Goal: Task Accomplishment & Management: Use online tool/utility

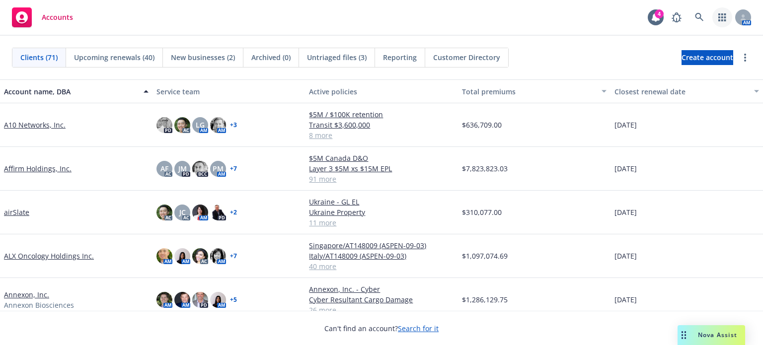
click at [725, 17] on icon "button" at bounding box center [721, 17] width 7 height 8
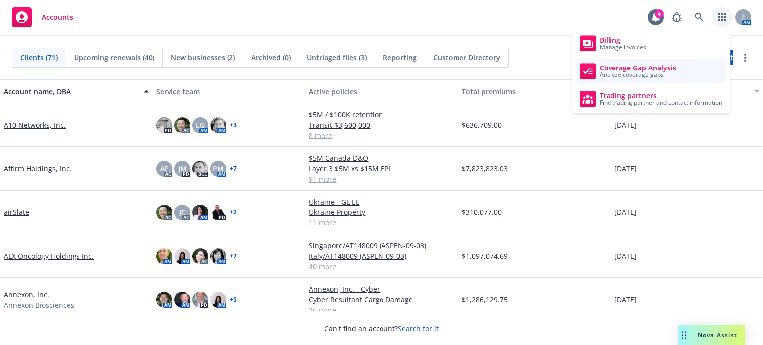
click at [642, 67] on span "Coverage Gap Analysis" at bounding box center [638, 68] width 76 height 8
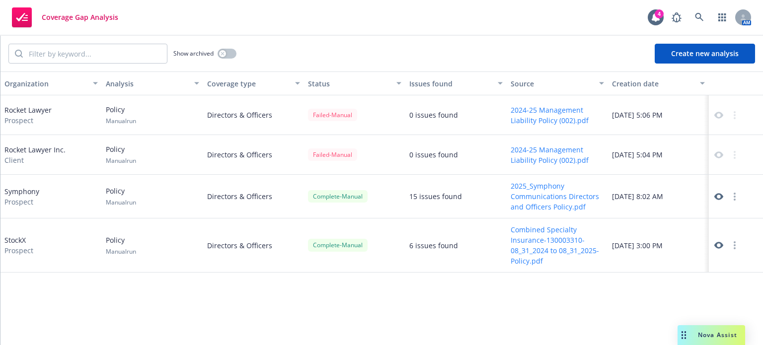
click at [701, 54] on button "Create new analysis" at bounding box center [705, 54] width 100 height 20
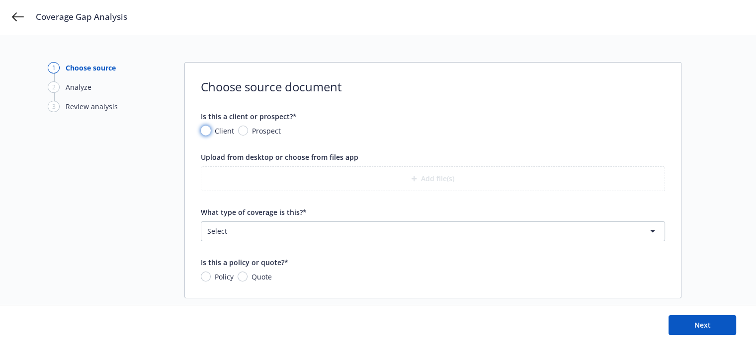
click at [204, 127] on input "Client" at bounding box center [206, 131] width 10 height 10
radio input "true"
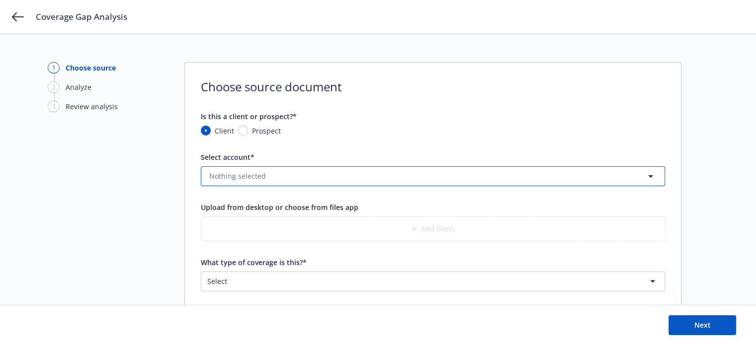
click at [244, 175] on span "Nothing selected" at bounding box center [237, 176] width 57 height 10
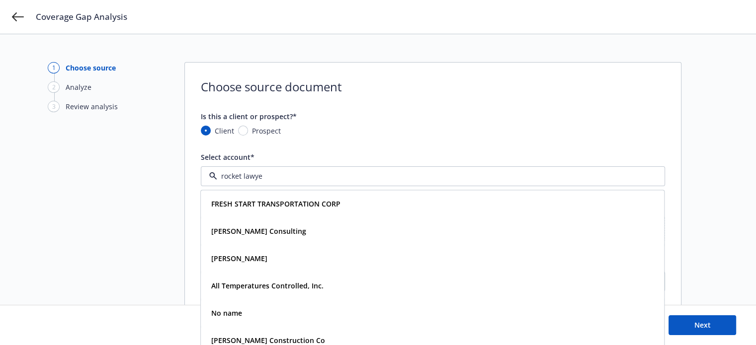
type input "rocket lawyer"
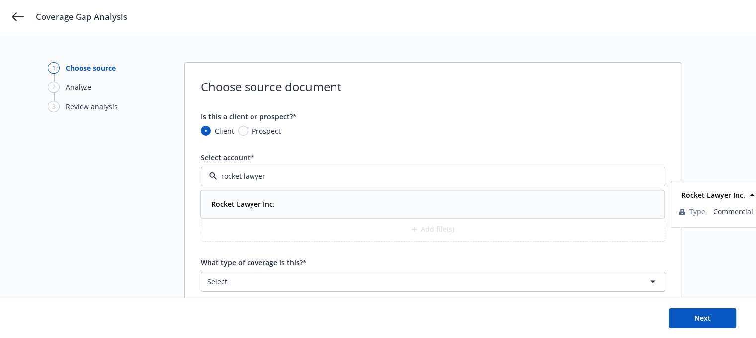
click at [244, 206] on strong "Rocket Lawyer Inc." at bounding box center [243, 203] width 64 height 9
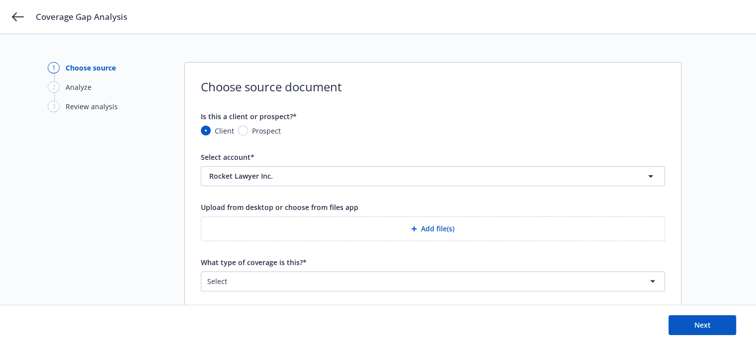
click at [262, 227] on button "Add file(s)" at bounding box center [433, 229] width 464 height 25
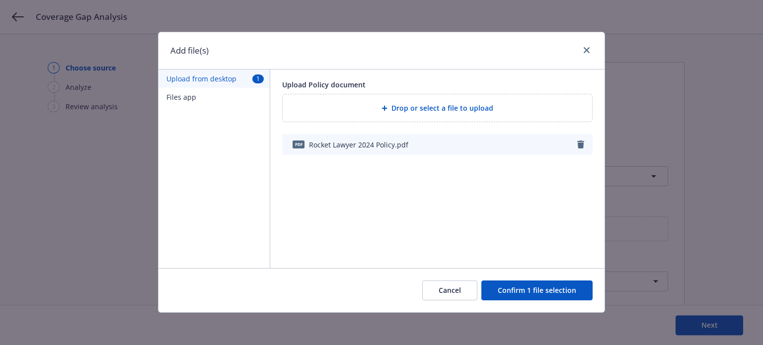
click at [531, 292] on button "Confirm 1 file selection" at bounding box center [536, 291] width 111 height 20
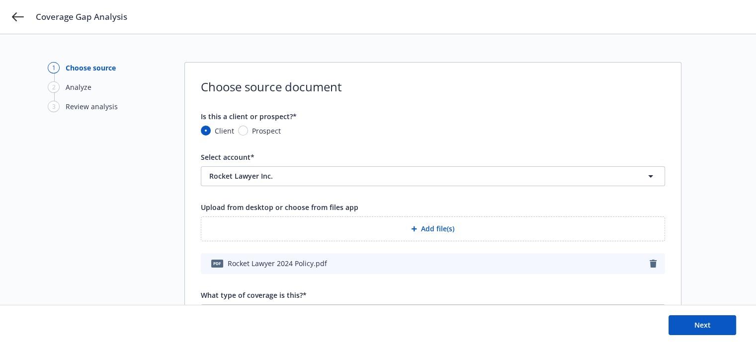
scroll to position [66, 0]
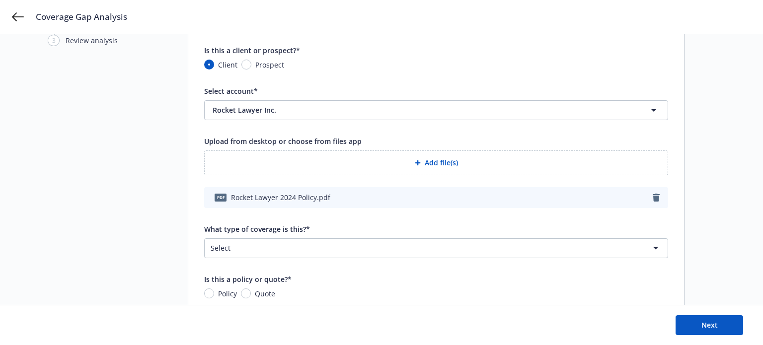
click at [295, 243] on html "Coverage Gap Analysis 1 Choose source 2 Analyze 3 Review analysis Choose source…" at bounding box center [381, 106] width 763 height 345
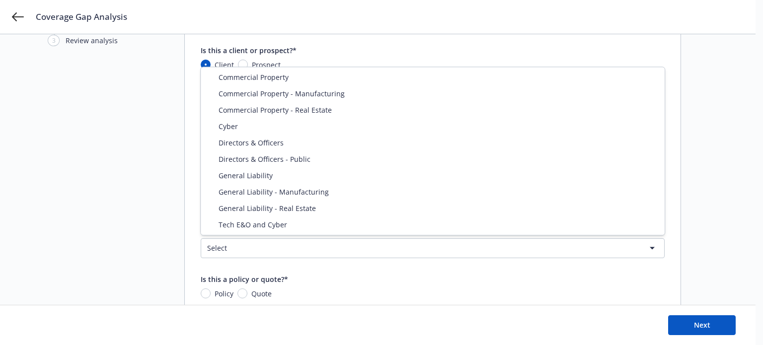
select select "DIRECTORS_AND_OFFICERS"
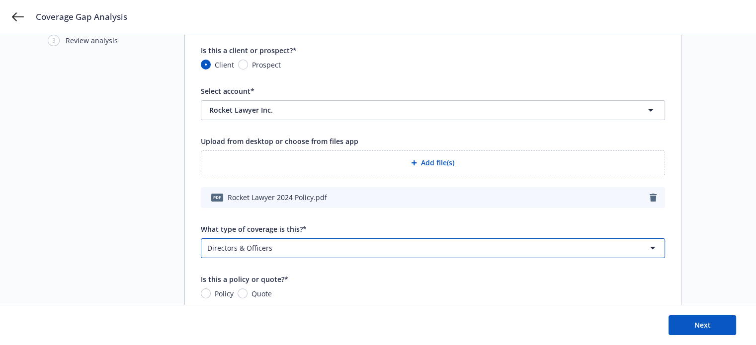
scroll to position [103, 0]
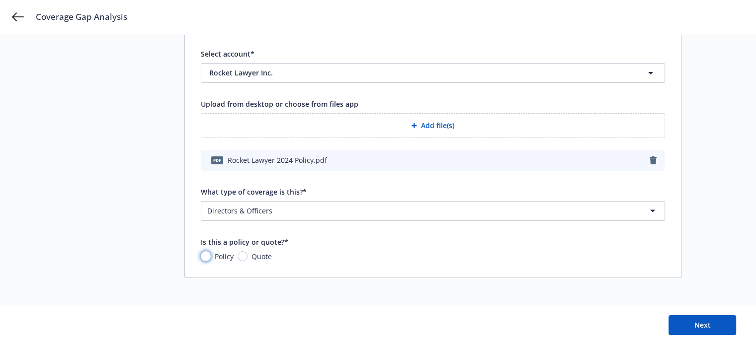
click at [208, 260] on input "Policy" at bounding box center [206, 256] width 10 height 10
radio input "true"
click at [705, 325] on span "Next" at bounding box center [702, 324] width 16 height 9
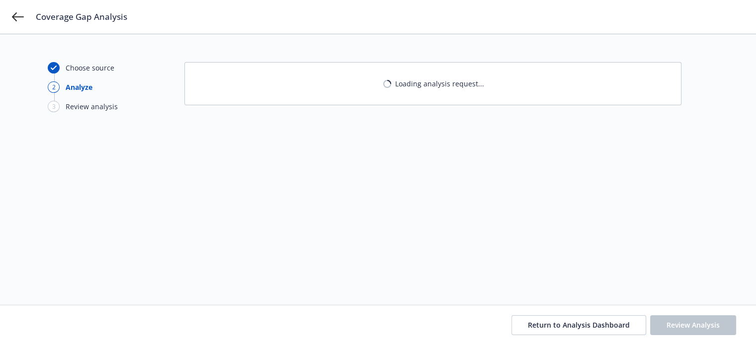
scroll to position [0, 0]
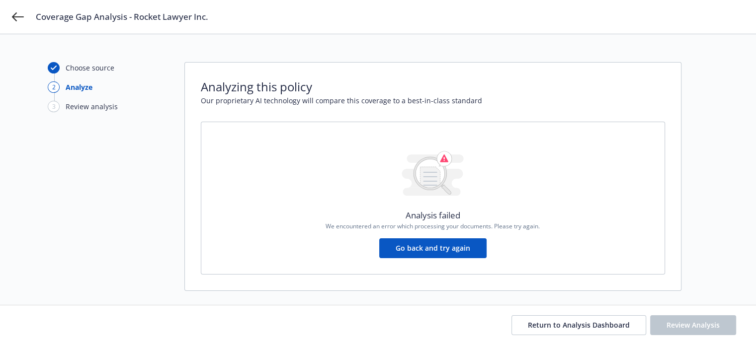
click at [452, 245] on button "Go back and try again" at bounding box center [432, 248] width 107 height 20
click at [439, 247] on button "Go back and try again" at bounding box center [432, 248] width 107 height 20
click at [442, 250] on button "Go back and try again" at bounding box center [432, 248] width 107 height 20
click at [577, 322] on span "Return to Analysis Dashboard" at bounding box center [579, 324] width 102 height 9
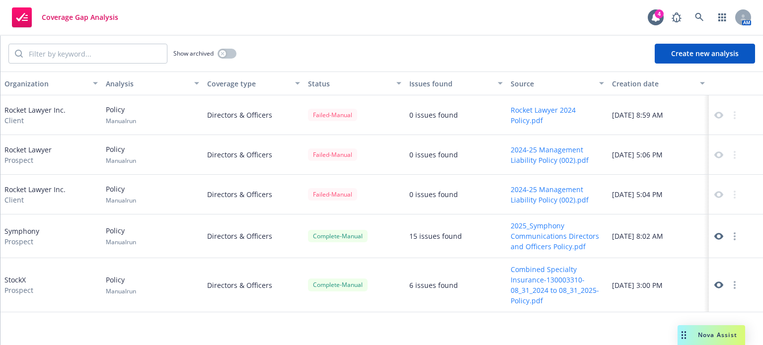
click at [531, 114] on button "Rocket Lawyer 2024 Policy.pdf" at bounding box center [557, 115] width 93 height 21
click at [706, 56] on button "Create new analysis" at bounding box center [705, 54] width 100 height 20
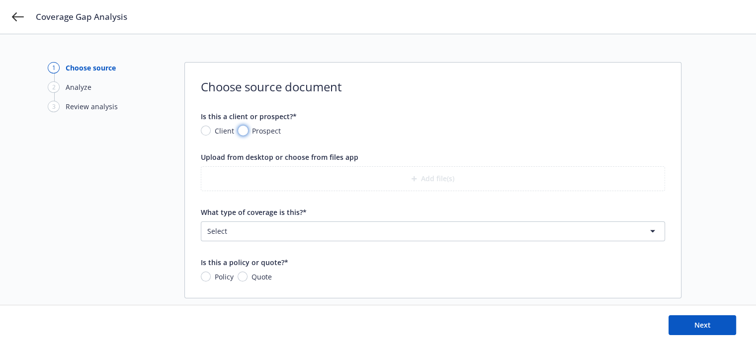
click at [240, 128] on input "Prospect" at bounding box center [243, 131] width 10 height 10
radio input "true"
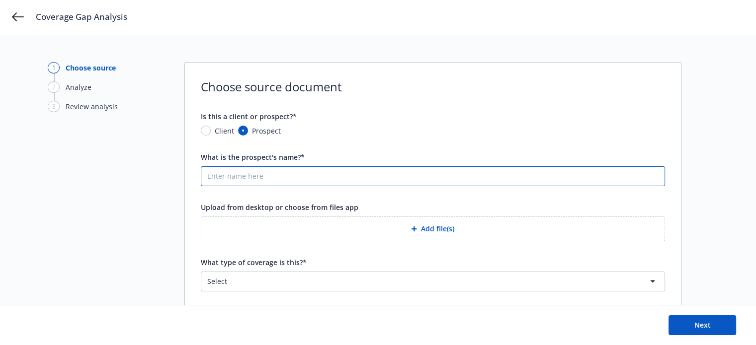
click at [245, 173] on input "What is the prospect's name?*" at bounding box center [432, 176] width 463 height 19
type input "Rocket"
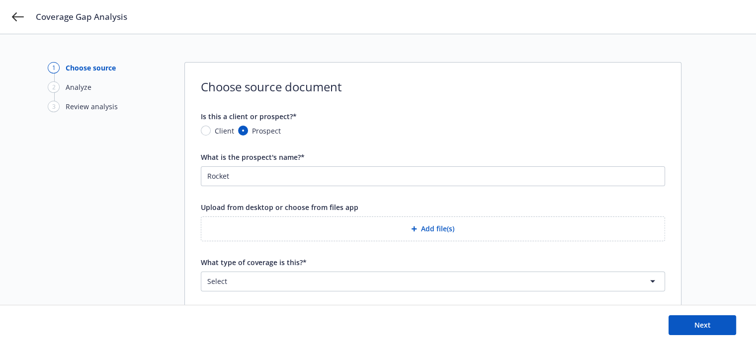
click at [286, 233] on button "Add file(s)" at bounding box center [433, 229] width 464 height 25
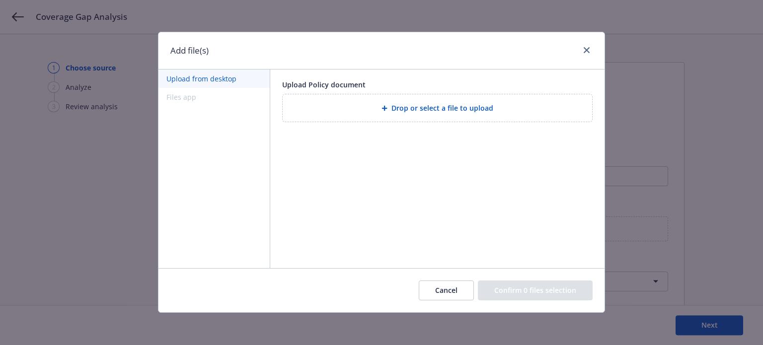
click at [235, 80] on button "Upload from desktop" at bounding box center [213, 79] width 111 height 18
click at [439, 109] on span "Drop or select a file to upload" at bounding box center [442, 108] width 102 height 10
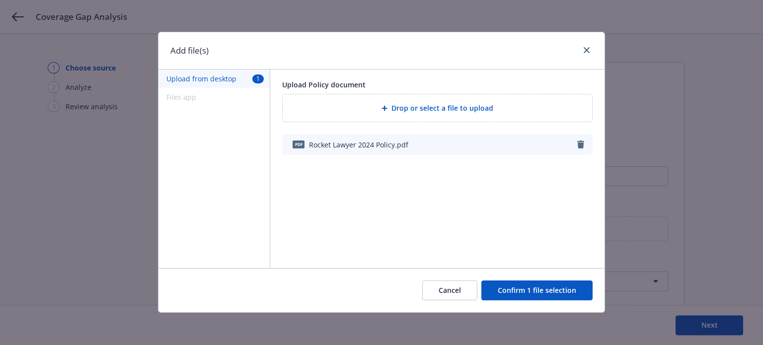
click at [536, 292] on button "Confirm 1 file selection" at bounding box center [536, 291] width 111 height 20
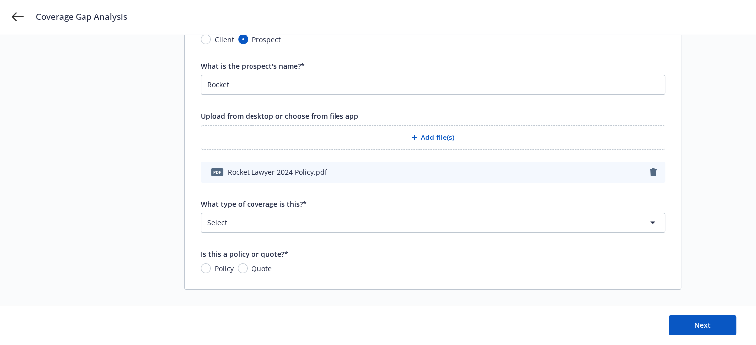
scroll to position [103, 0]
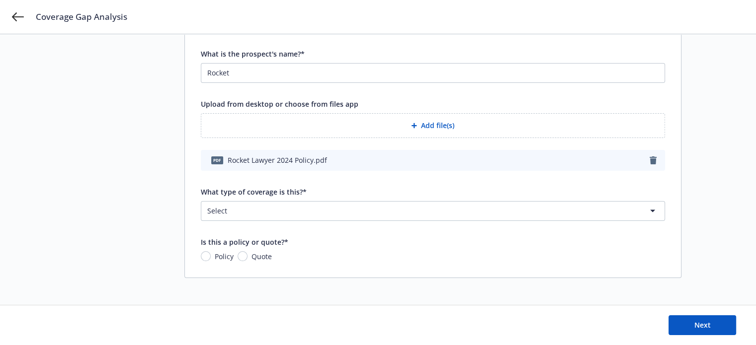
click at [282, 208] on html "Coverage Gap Analysis 1 Choose source 2 Analyze 3 Review analysis Choose source…" at bounding box center [378, 69] width 756 height 345
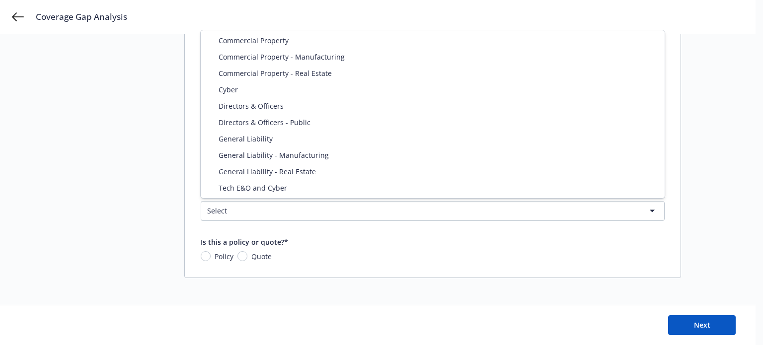
select select "DIRECTORS_AND_OFFICERS"
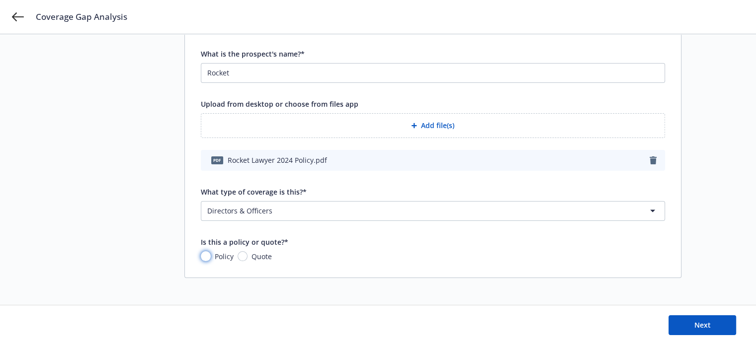
click at [204, 256] on input "Policy" at bounding box center [206, 256] width 10 height 10
radio input "true"
click at [684, 320] on button "Next" at bounding box center [702, 325] width 68 height 20
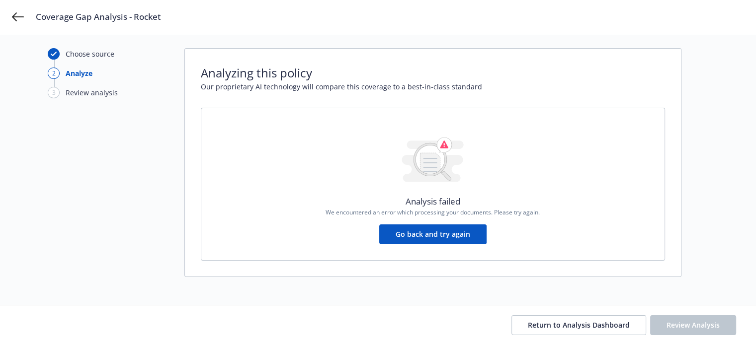
scroll to position [13, 0]
